Goal: Navigation & Orientation: Find specific page/section

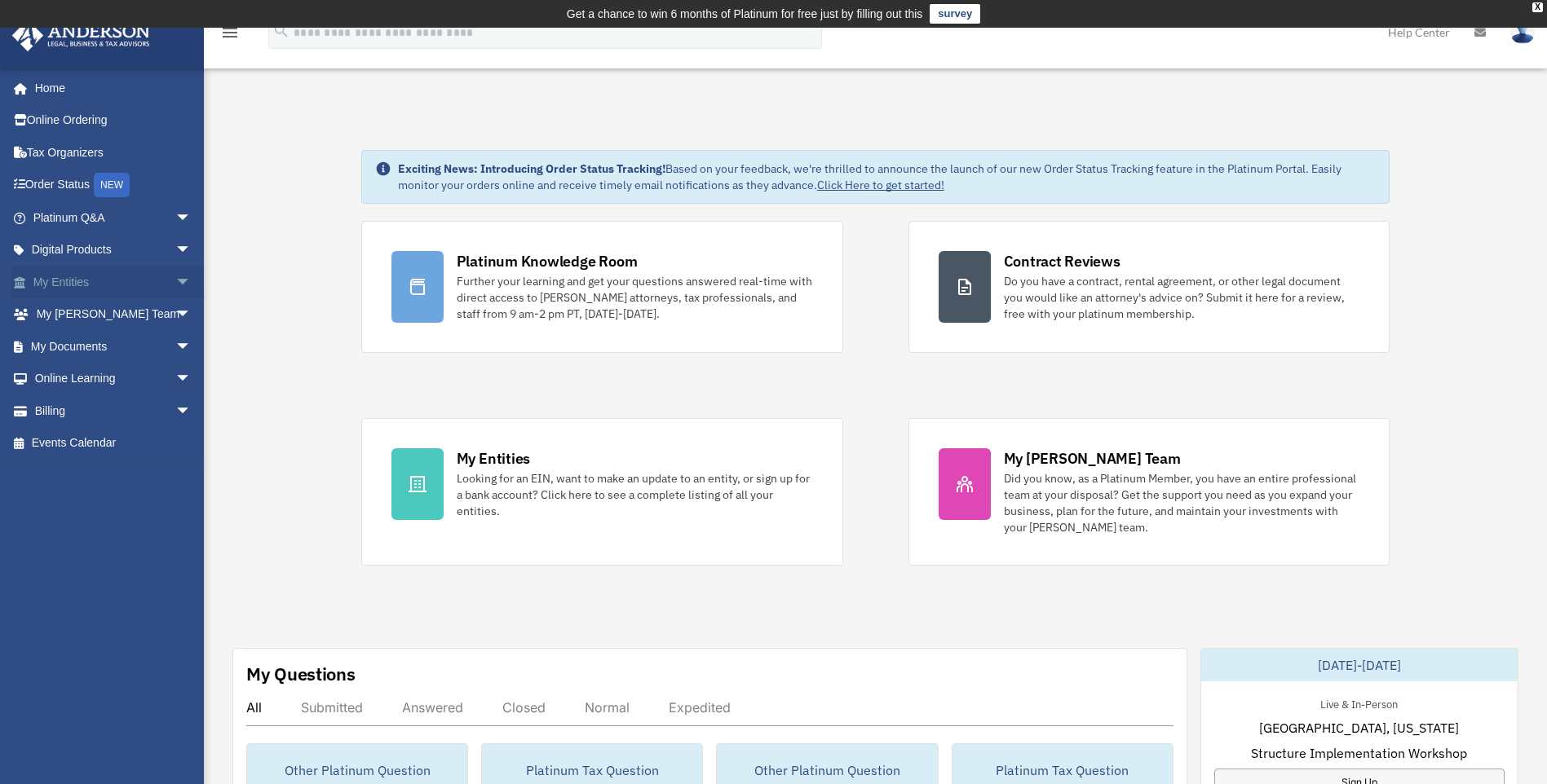
click at [153, 291] on link "My Entities arrow_drop_down" at bounding box center [114, 281] width 204 height 33
click at [175, 289] on span "arrow_drop_down" at bounding box center [191, 282] width 33 height 34
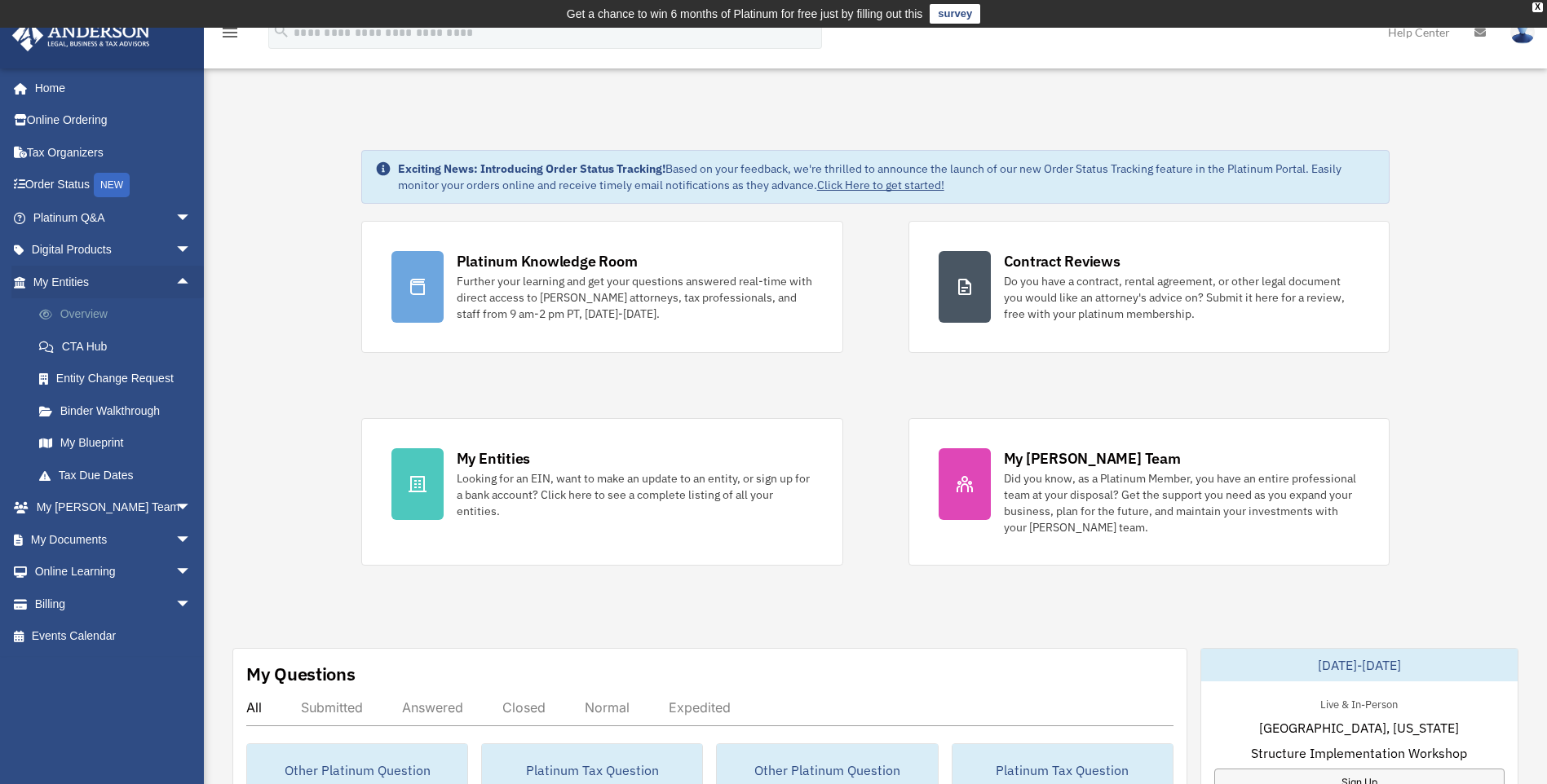
click at [154, 315] on link "Overview" at bounding box center [119, 314] width 194 height 33
click at [63, 317] on link "Overview" at bounding box center [119, 314] width 194 height 33
click at [105, 312] on link "Overview" at bounding box center [119, 314] width 194 height 33
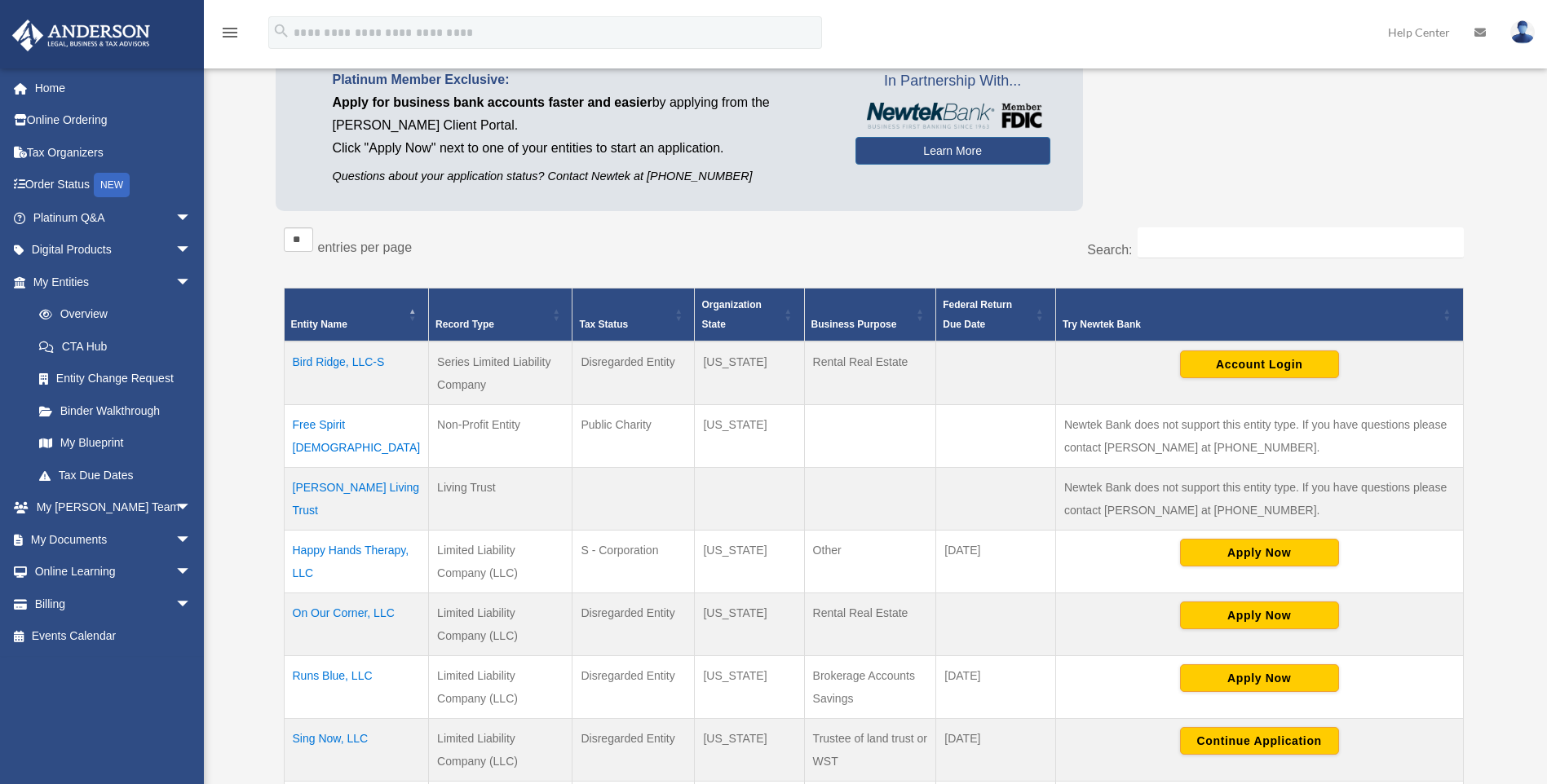
scroll to position [163, 0]
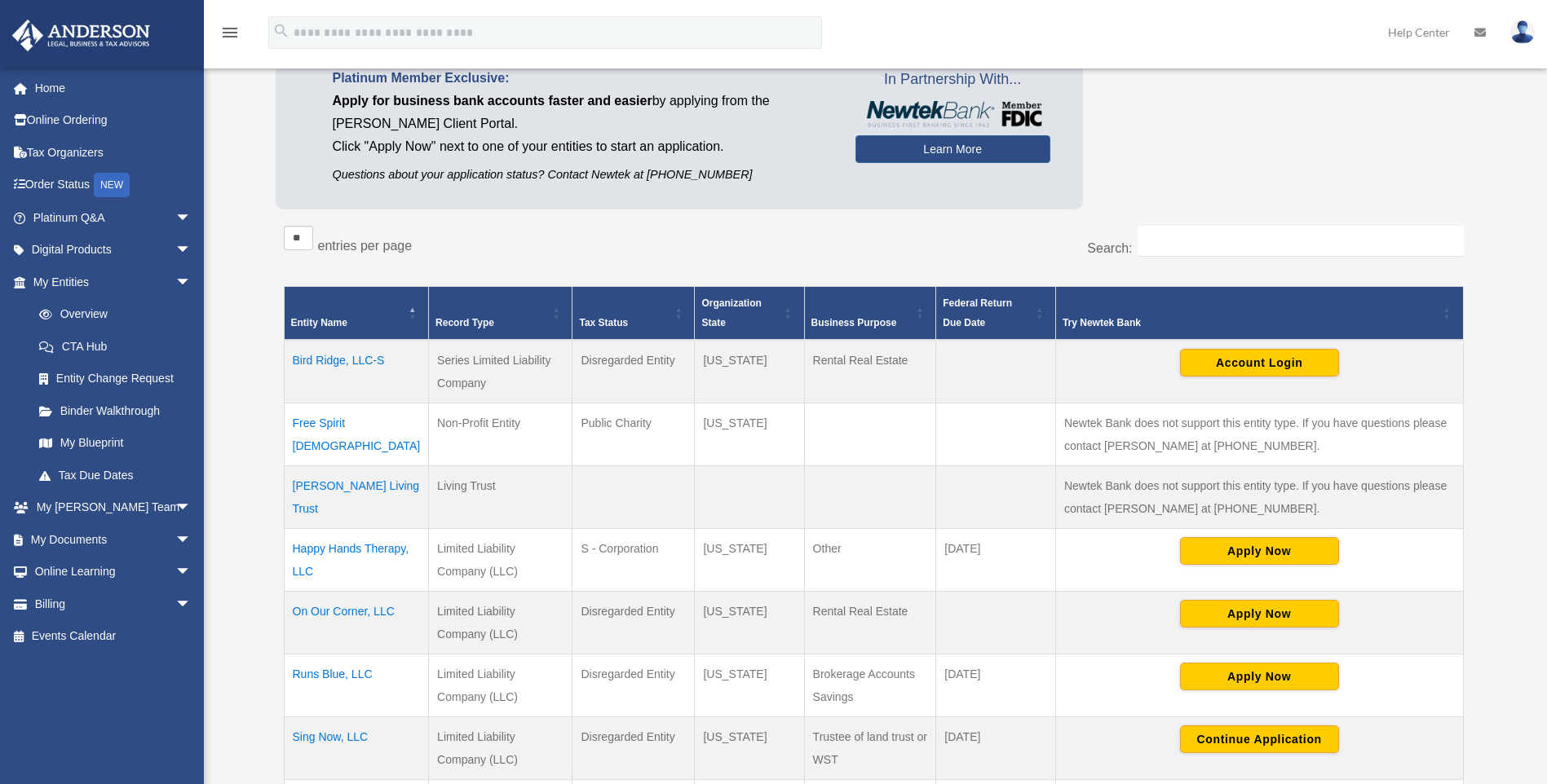
click at [363, 363] on td "Bird Ridge, LLC-S" at bounding box center [356, 372] width 145 height 64
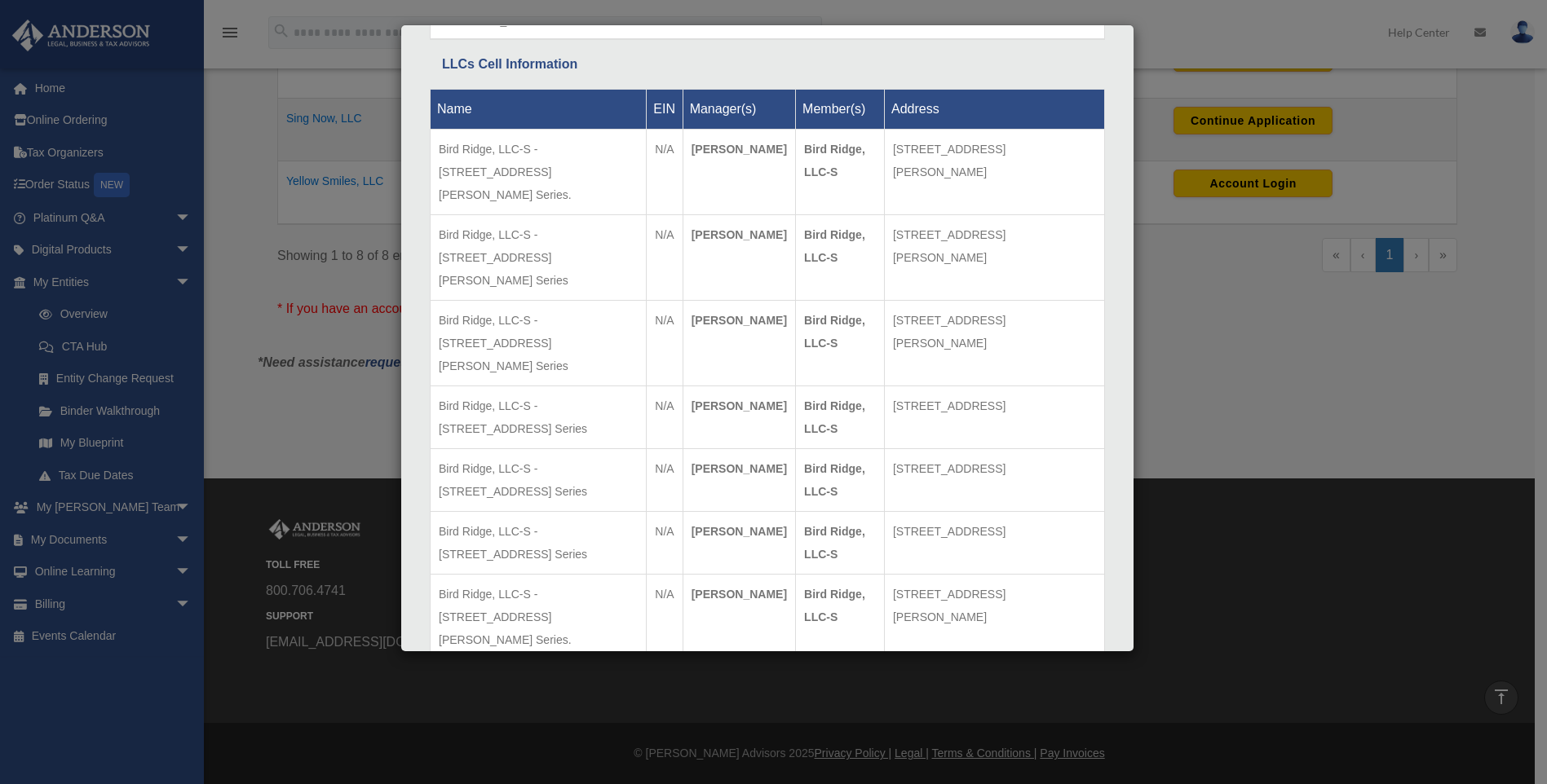
scroll to position [1524, 0]
